Goal: Obtain resource: Obtain resource

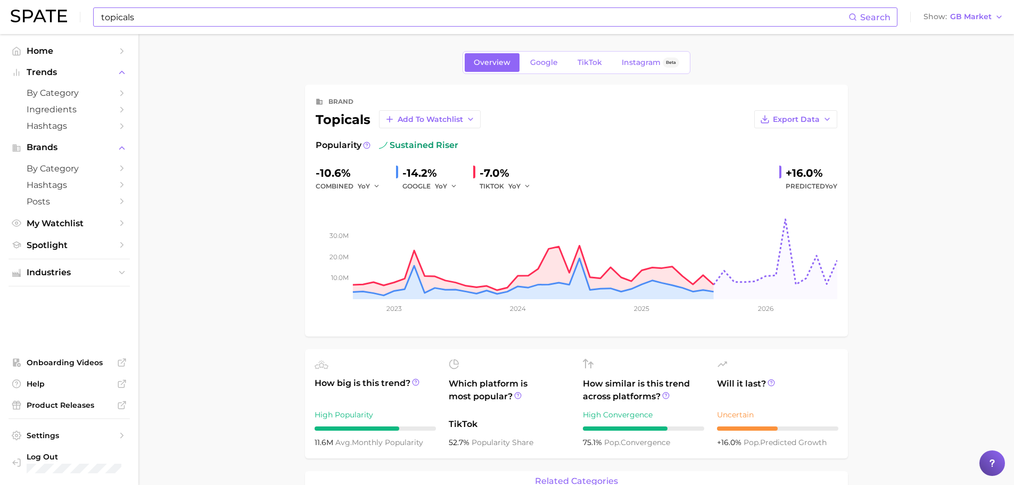
click at [206, 16] on input "topicals" at bounding box center [474, 17] width 748 height 18
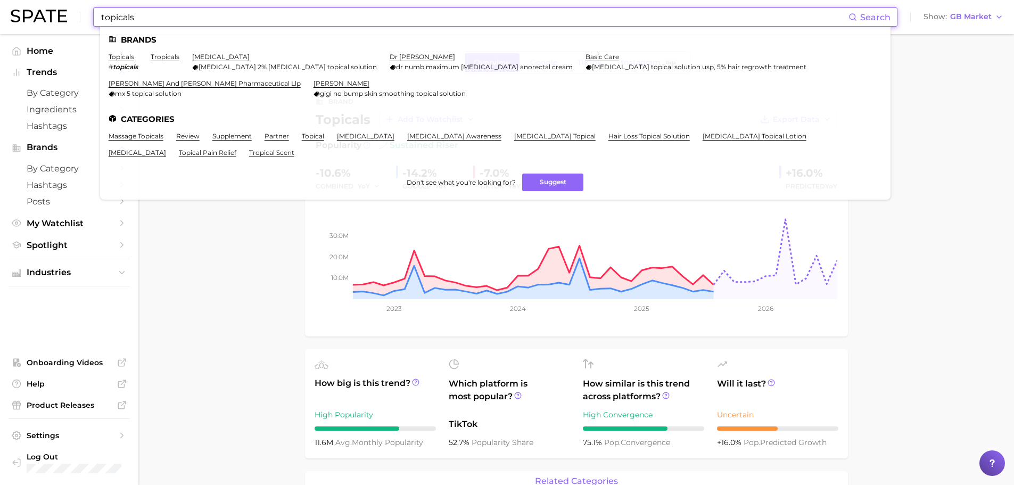
click at [206, 16] on input "topicals" at bounding box center [474, 17] width 748 height 18
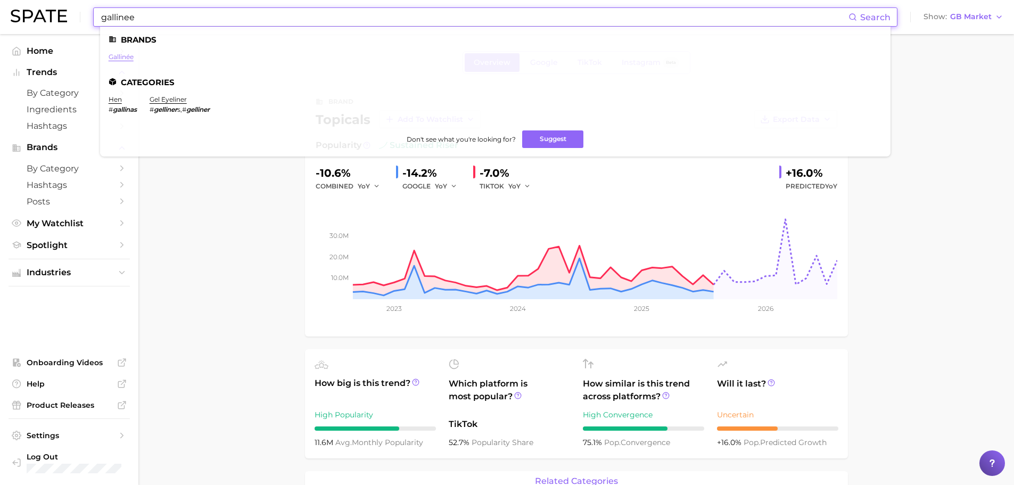
click at [118, 60] on link "gallinée" at bounding box center [121, 57] width 25 height 8
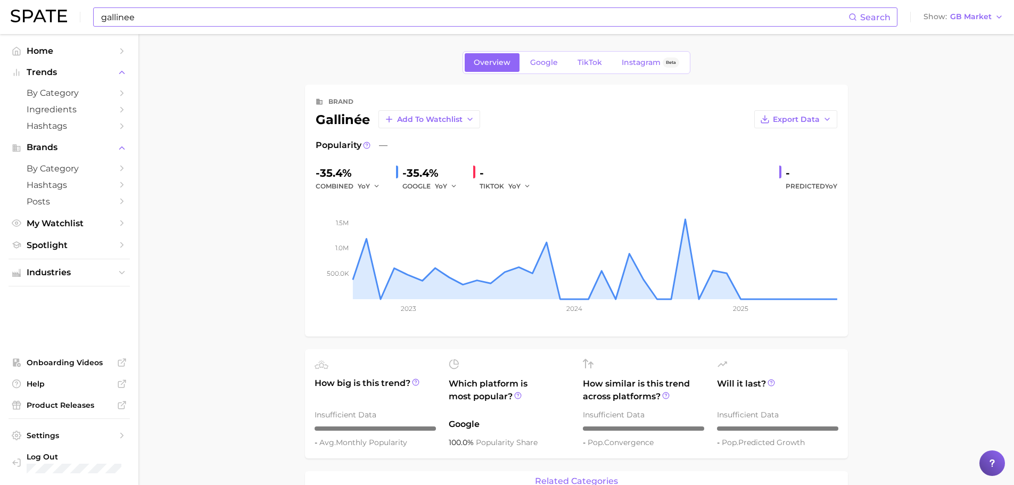
click at [198, 21] on input "gallinee" at bounding box center [474, 17] width 748 height 18
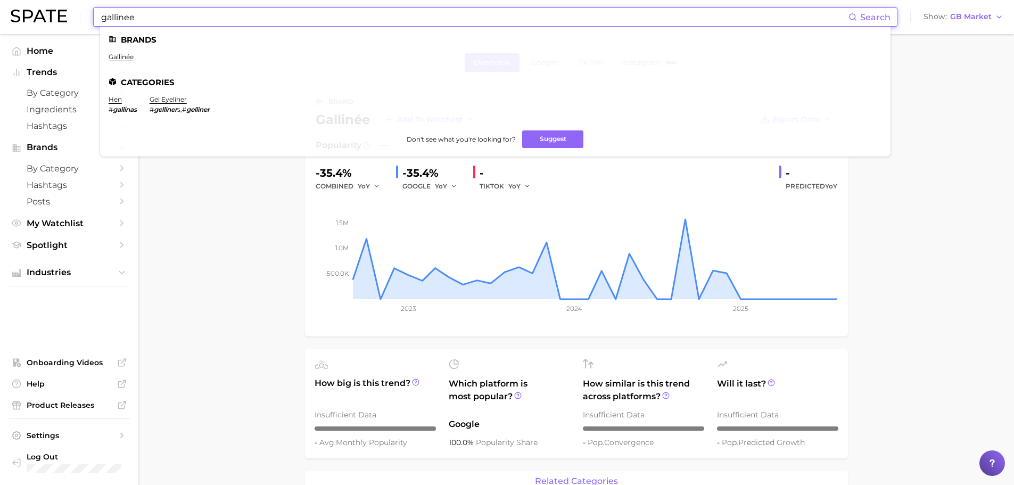
click at [198, 21] on input "gallinee" at bounding box center [474, 17] width 748 height 18
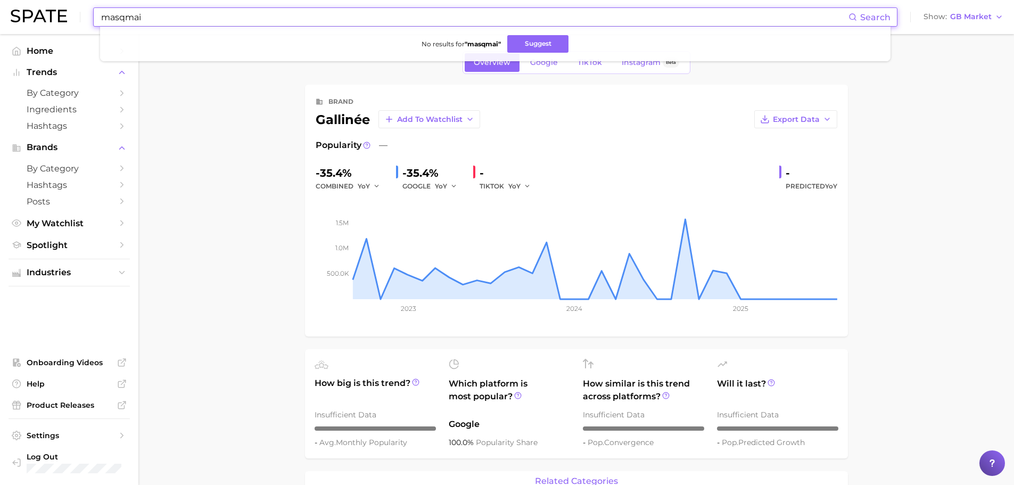
click at [150, 22] on input "masqmai" at bounding box center [474, 17] width 748 height 18
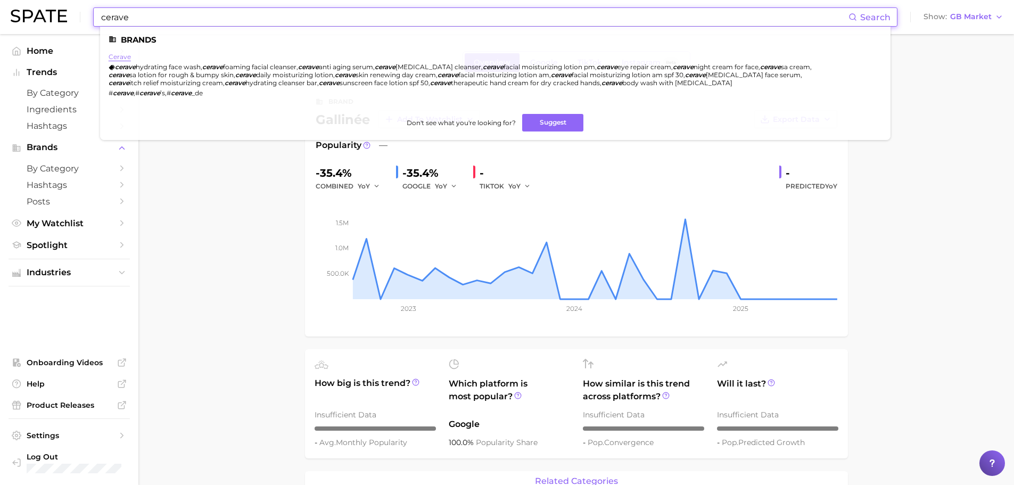
click at [125, 55] on link "cerave" at bounding box center [120, 57] width 22 height 8
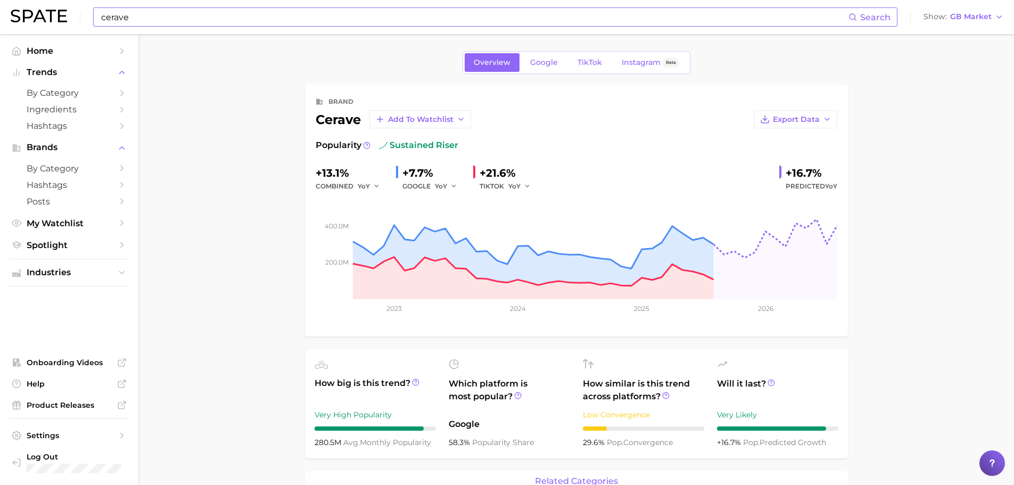
click at [193, 20] on input "cerave" at bounding box center [474, 17] width 748 height 18
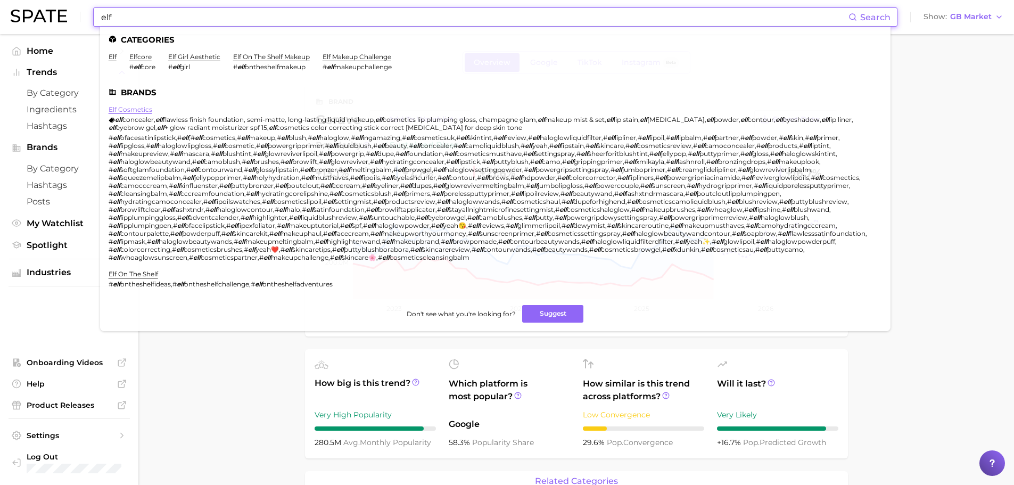
click at [126, 110] on link "elf cosmetics" at bounding box center [131, 109] width 44 height 8
click at [298, 12] on input "elf" at bounding box center [474, 17] width 748 height 18
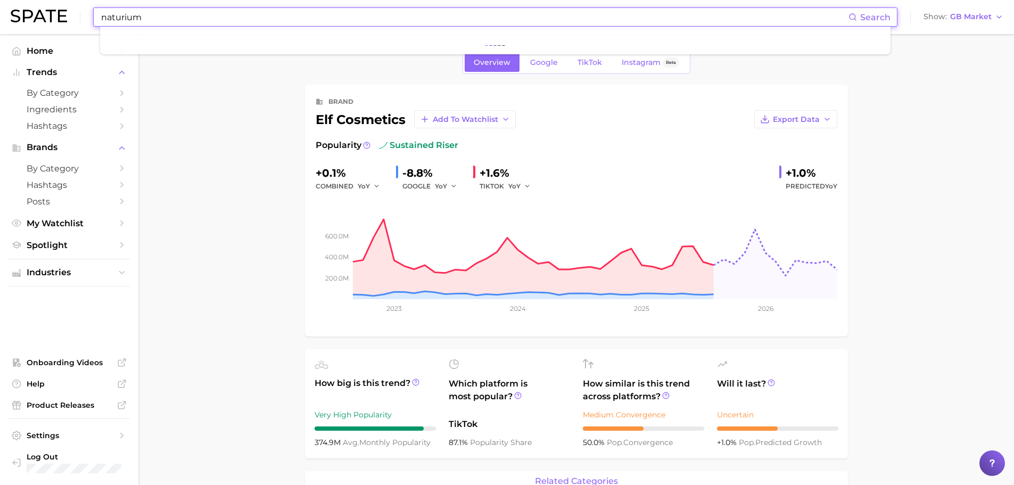
type input "naturium"
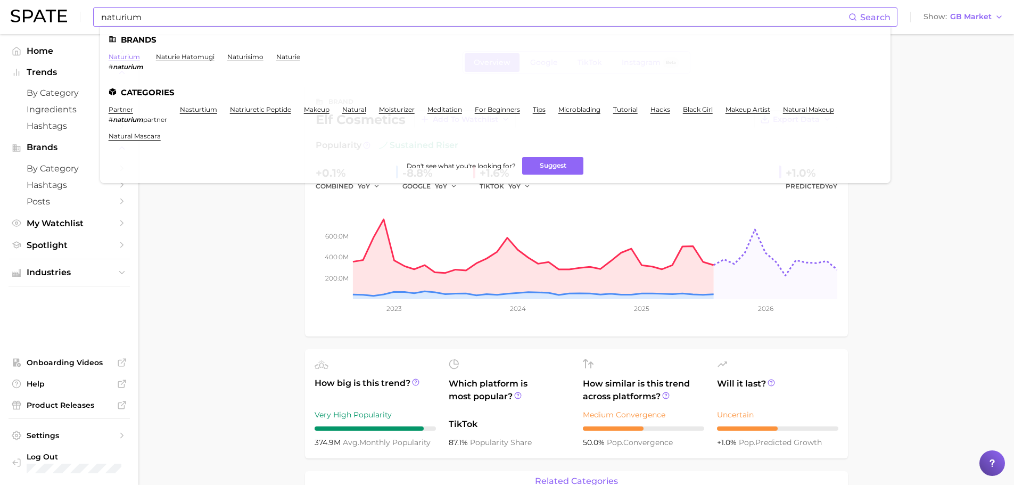
click at [128, 59] on link "naturium" at bounding box center [124, 57] width 31 height 8
click at [128, 59] on link "Home" at bounding box center [69, 51] width 121 height 17
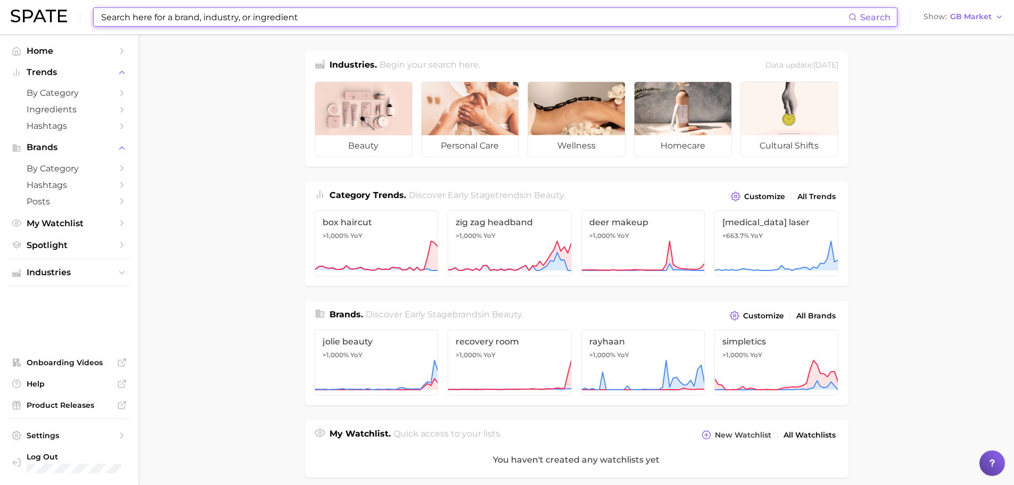
click at [190, 15] on input at bounding box center [474, 17] width 748 height 18
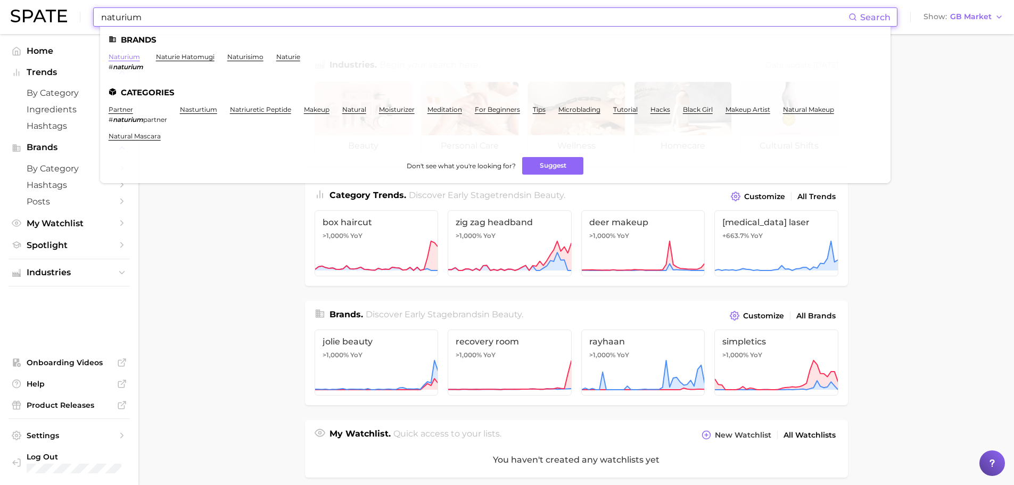
type input "naturium"
click at [130, 57] on link "naturium" at bounding box center [124, 57] width 31 height 8
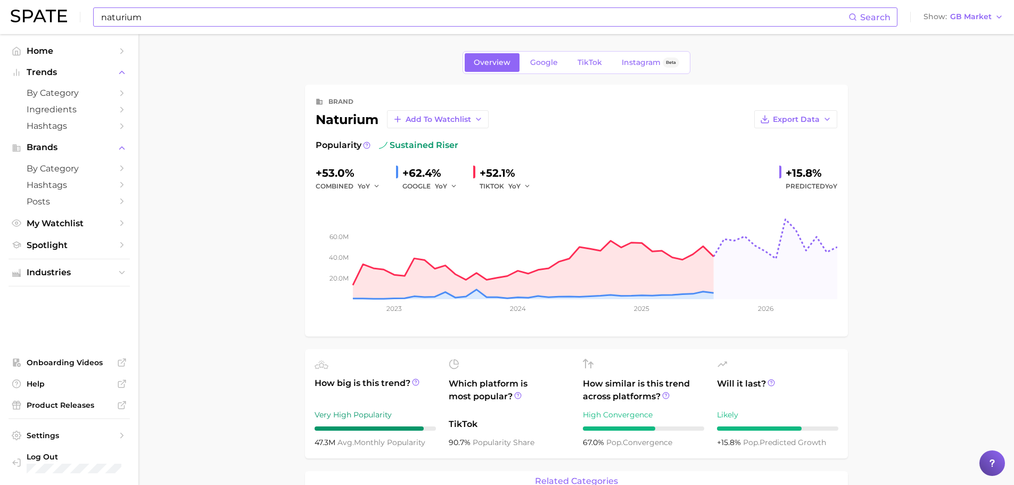
click at [170, 11] on input "naturium" at bounding box center [474, 17] width 748 height 18
type input "n"
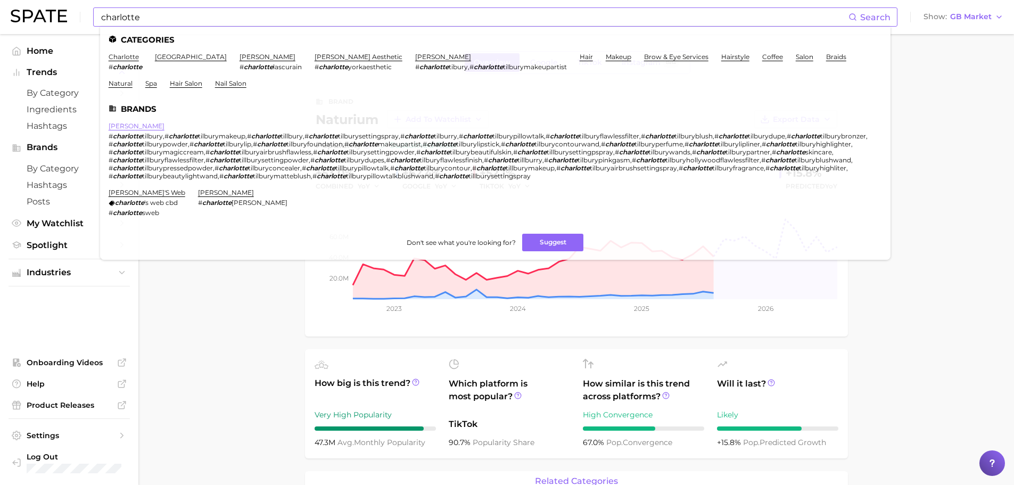
click at [135, 124] on link "[PERSON_NAME]" at bounding box center [137, 126] width 56 height 8
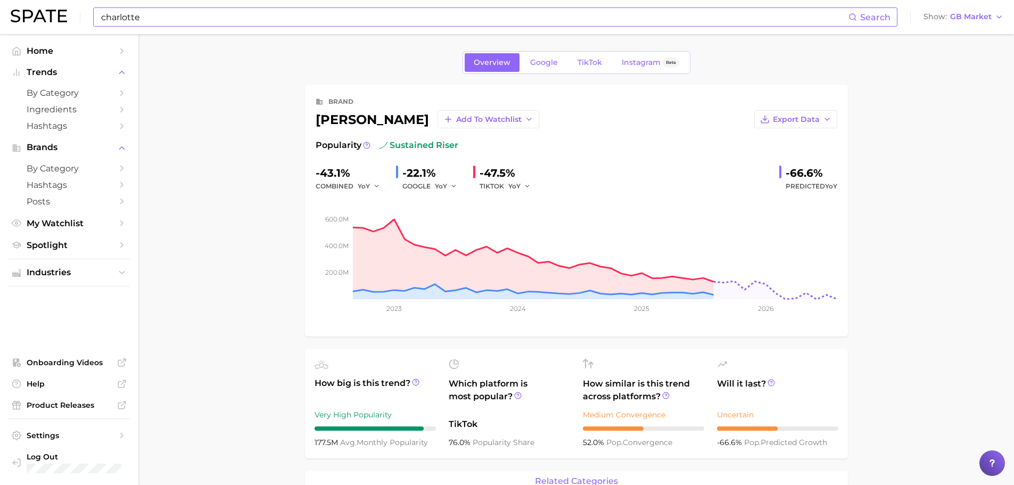
click at [167, 17] on input "charlotte" at bounding box center [474, 17] width 748 height 18
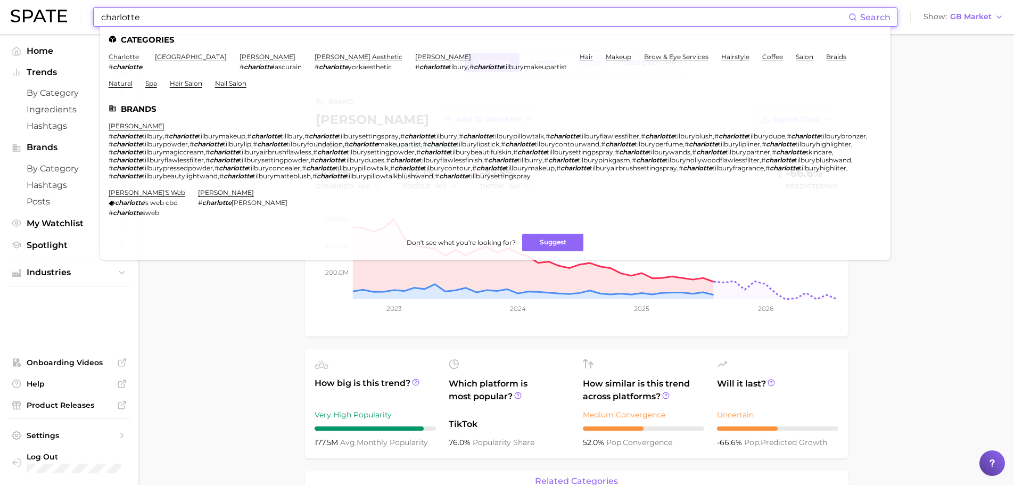
click at [167, 17] on input "charlotte" at bounding box center [474, 17] width 748 height 18
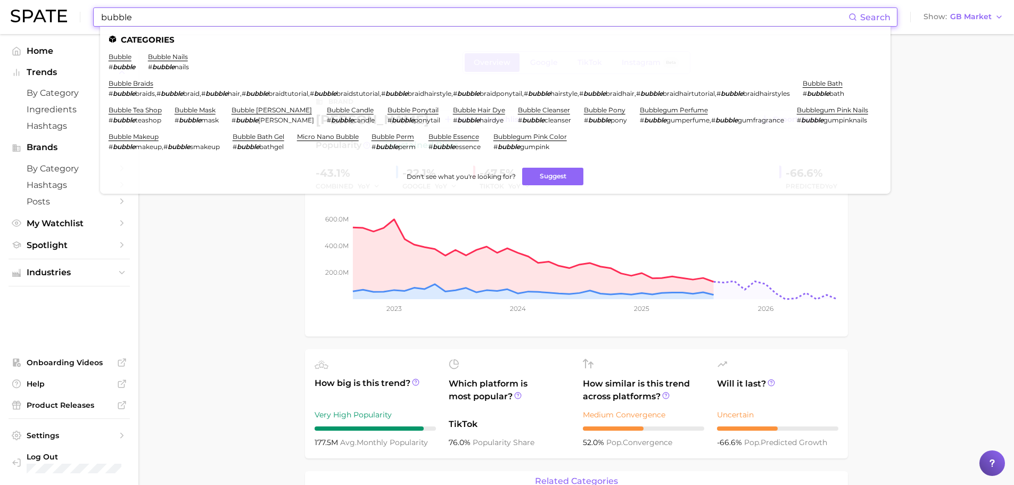
click at [179, 17] on input "bubble" at bounding box center [474, 17] width 748 height 18
click at [130, 17] on input "bubble" at bounding box center [474, 17] width 748 height 18
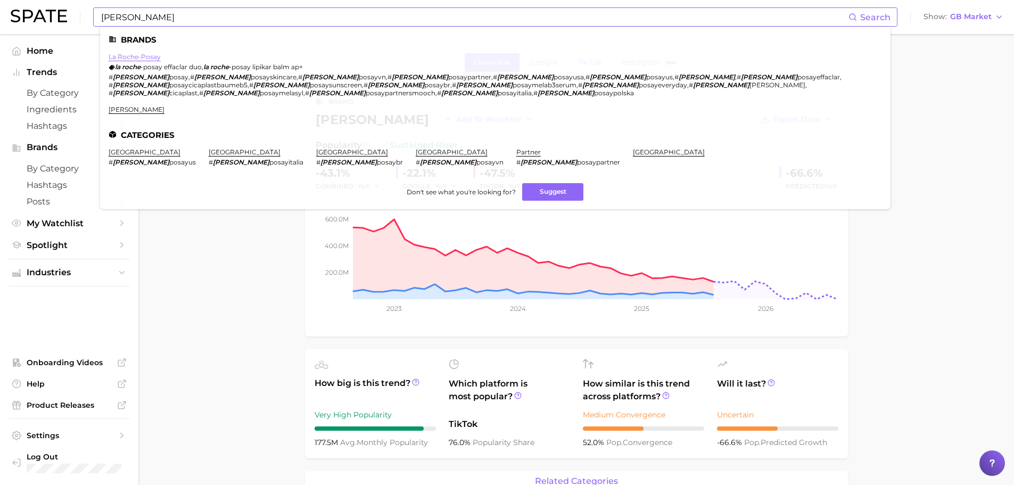
click at [124, 57] on link "la roche-posay" at bounding box center [135, 57] width 52 height 8
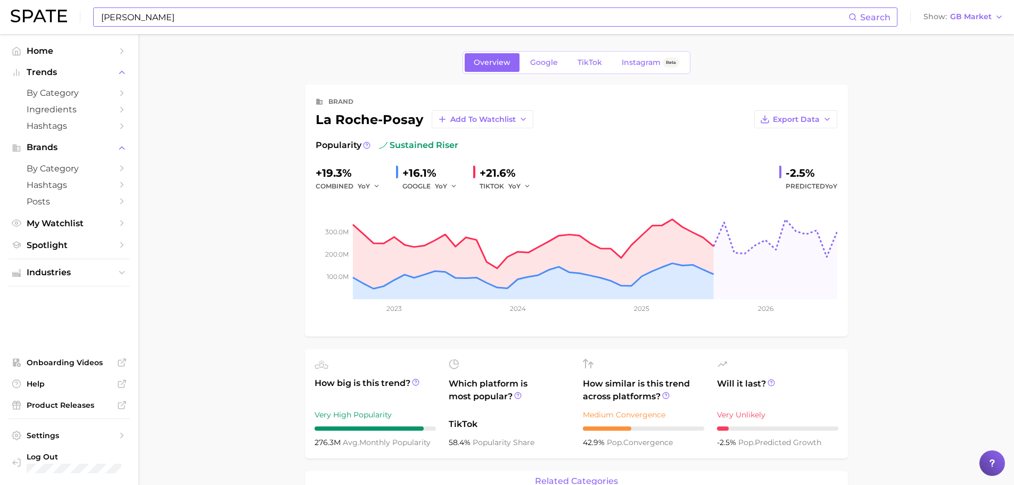
click at [159, 14] on input "[PERSON_NAME]" at bounding box center [474, 17] width 748 height 18
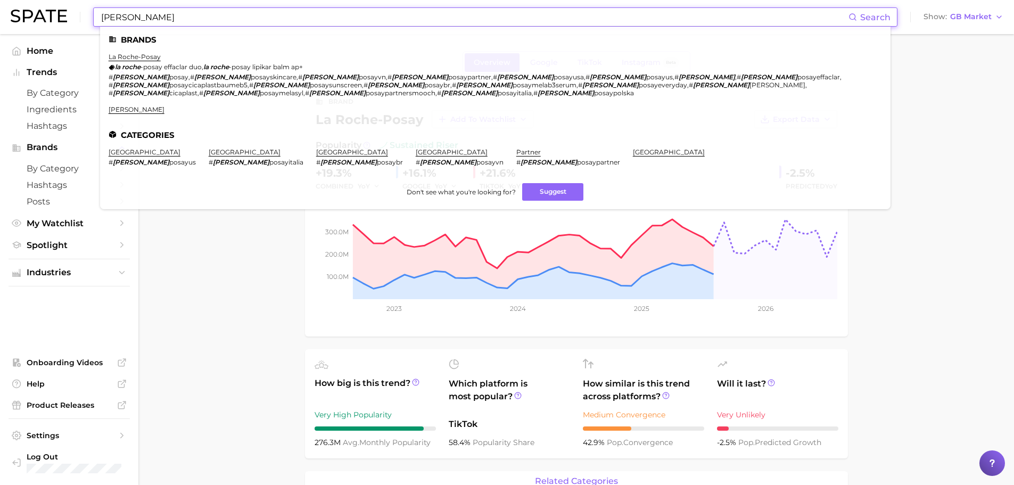
click at [159, 14] on input "[PERSON_NAME]" at bounding box center [474, 17] width 748 height 18
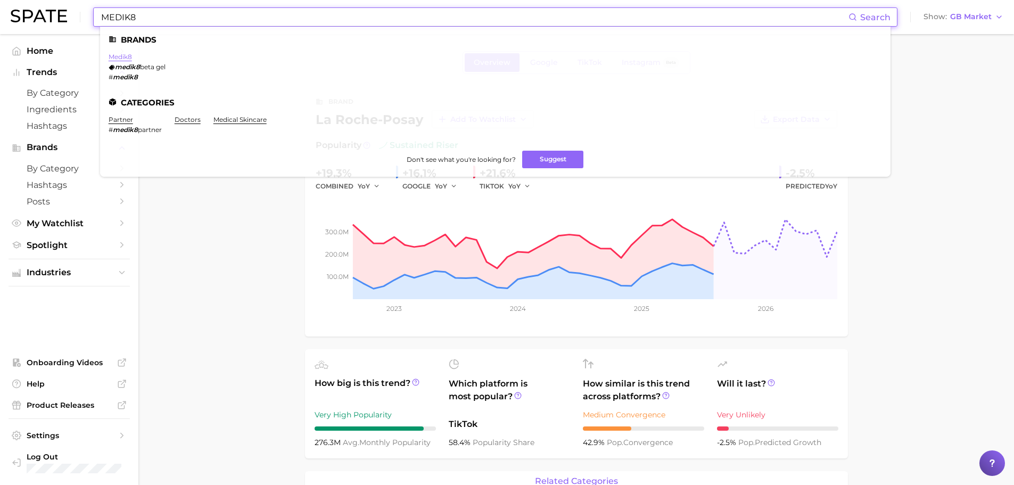
click at [120, 55] on link "medik8" at bounding box center [120, 57] width 23 height 8
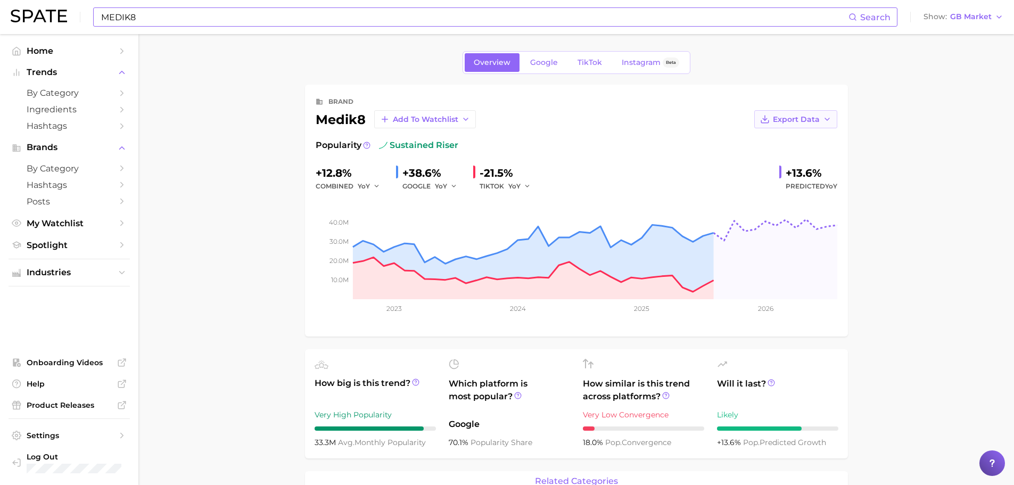
click at [831, 113] on button "Export Data" at bounding box center [795, 119] width 83 height 18
click at [790, 167] on button "Time Series Image" at bounding box center [778, 158] width 117 height 19
click at [149, 26] on input "MEDIK8" at bounding box center [474, 17] width 748 height 18
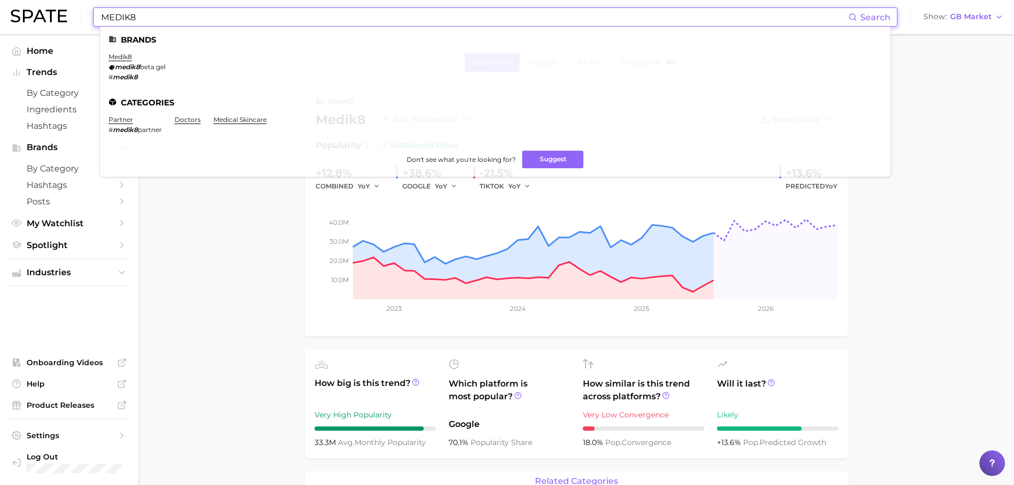
click at [150, 26] on input "MEDIK8" at bounding box center [474, 17] width 748 height 18
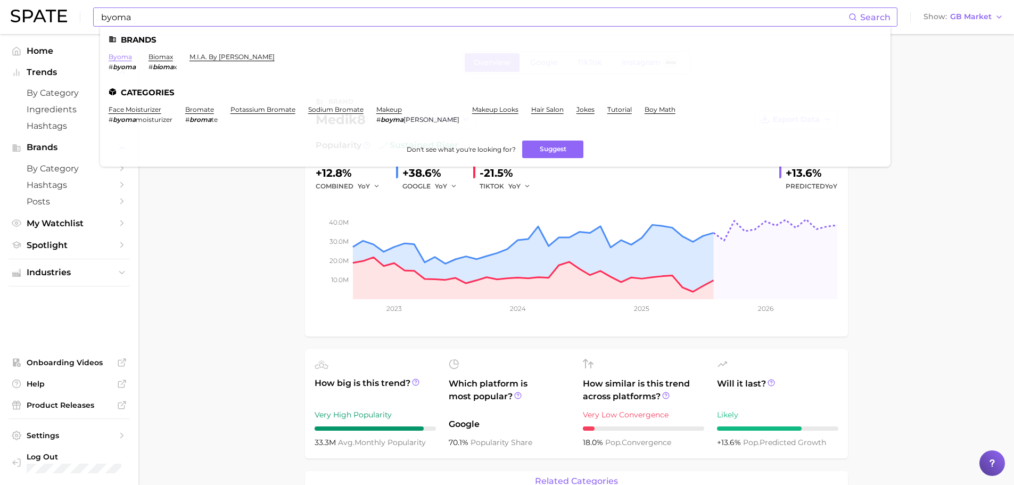
click at [127, 56] on link "byoma" at bounding box center [120, 57] width 23 height 8
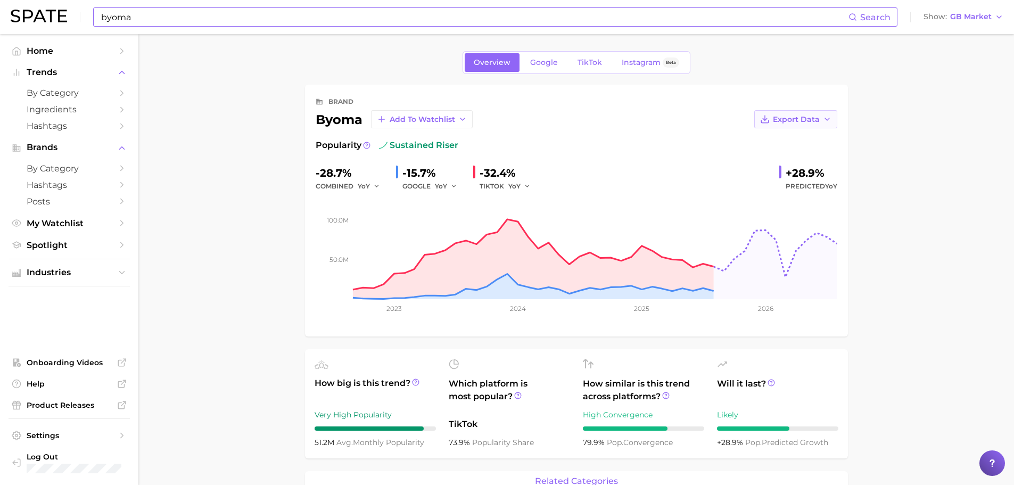
click at [825, 121] on icon "button" at bounding box center [827, 119] width 9 height 9
click at [820, 162] on button "Time Series Image" at bounding box center [778, 158] width 117 height 19
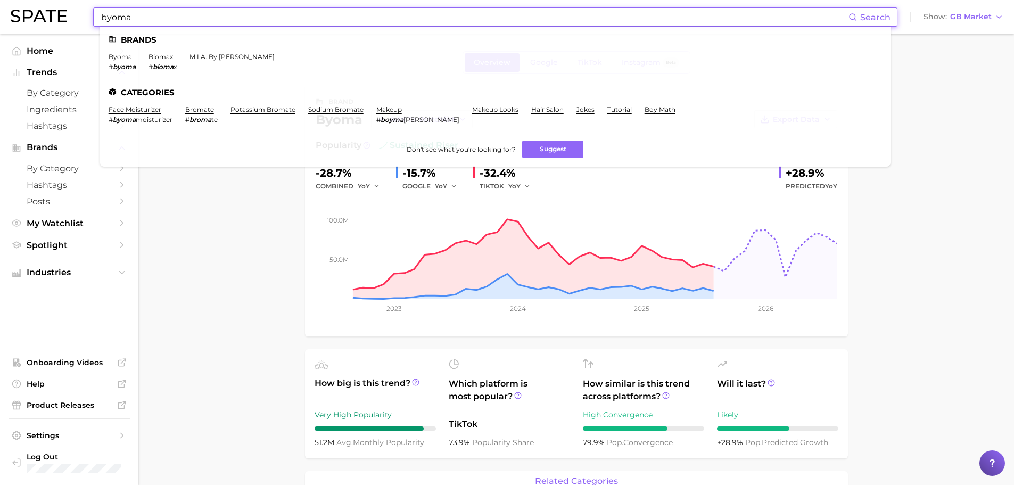
click at [218, 17] on input "byoma" at bounding box center [474, 17] width 748 height 18
click at [218, 15] on input "byoma" at bounding box center [474, 17] width 748 height 18
click at [217, 13] on input "byoma" at bounding box center [474, 17] width 748 height 18
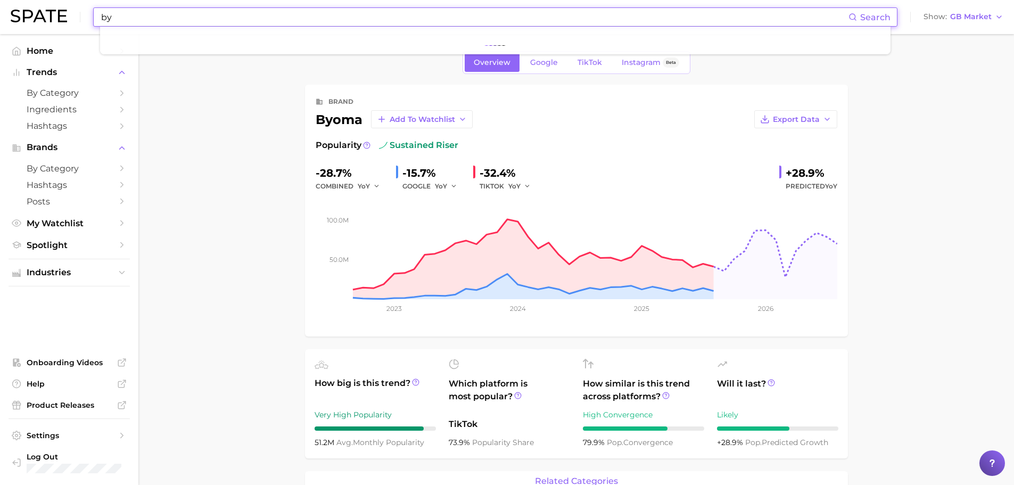
type input "b"
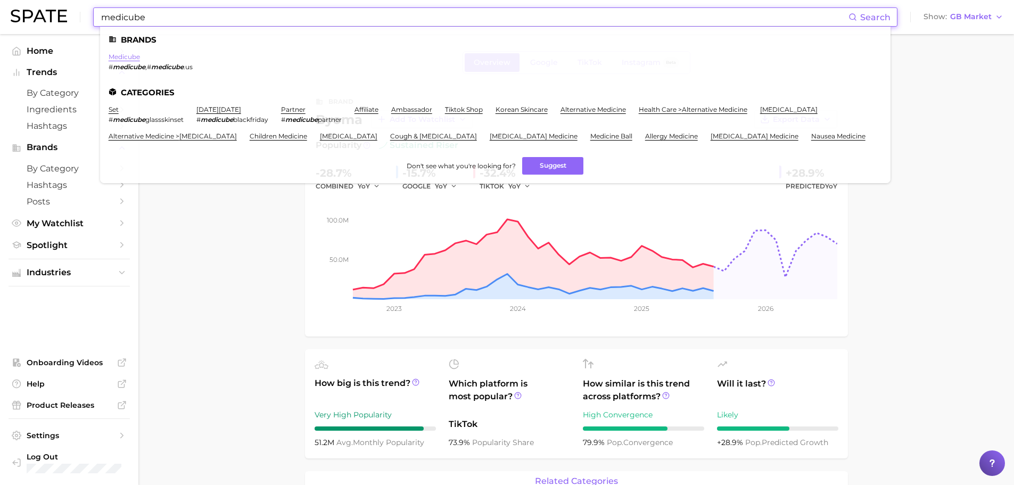
type input "medicube"
click at [123, 57] on link "medicube" at bounding box center [124, 57] width 31 height 8
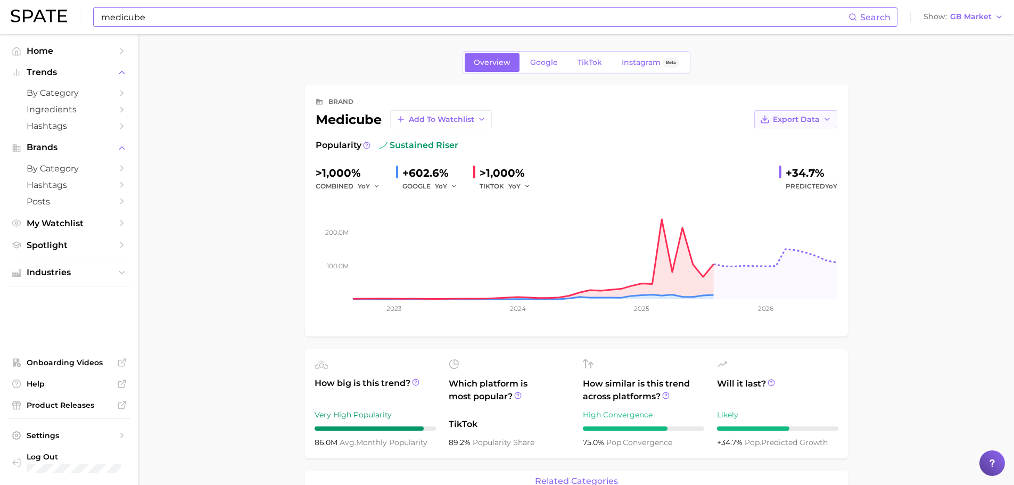
click at [807, 124] on button "Export Data" at bounding box center [795, 119] width 83 height 18
click at [802, 155] on span "Time Series Image" at bounding box center [773, 158] width 71 height 9
